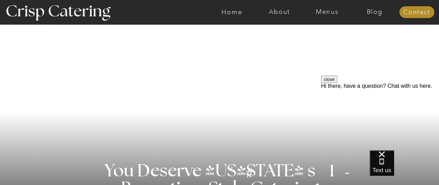
scroll to position [50, 0]
click at [330, 12] on nav "Menus" at bounding box center [328, 12] width 48 height 7
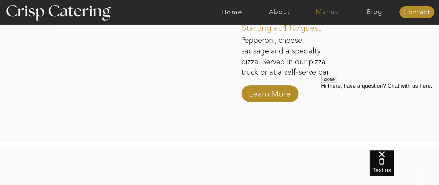
scroll to position [1273, 0]
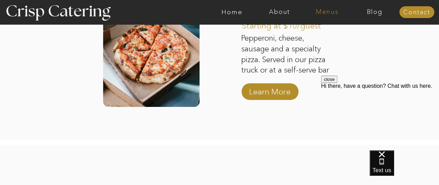
click at [272, 92] on p "Learn More" at bounding box center [270, 90] width 46 height 20
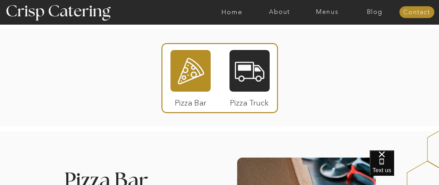
click at [250, 73] on div at bounding box center [250, 71] width 40 height 42
